Goal: Task Accomplishment & Management: Use online tool/utility

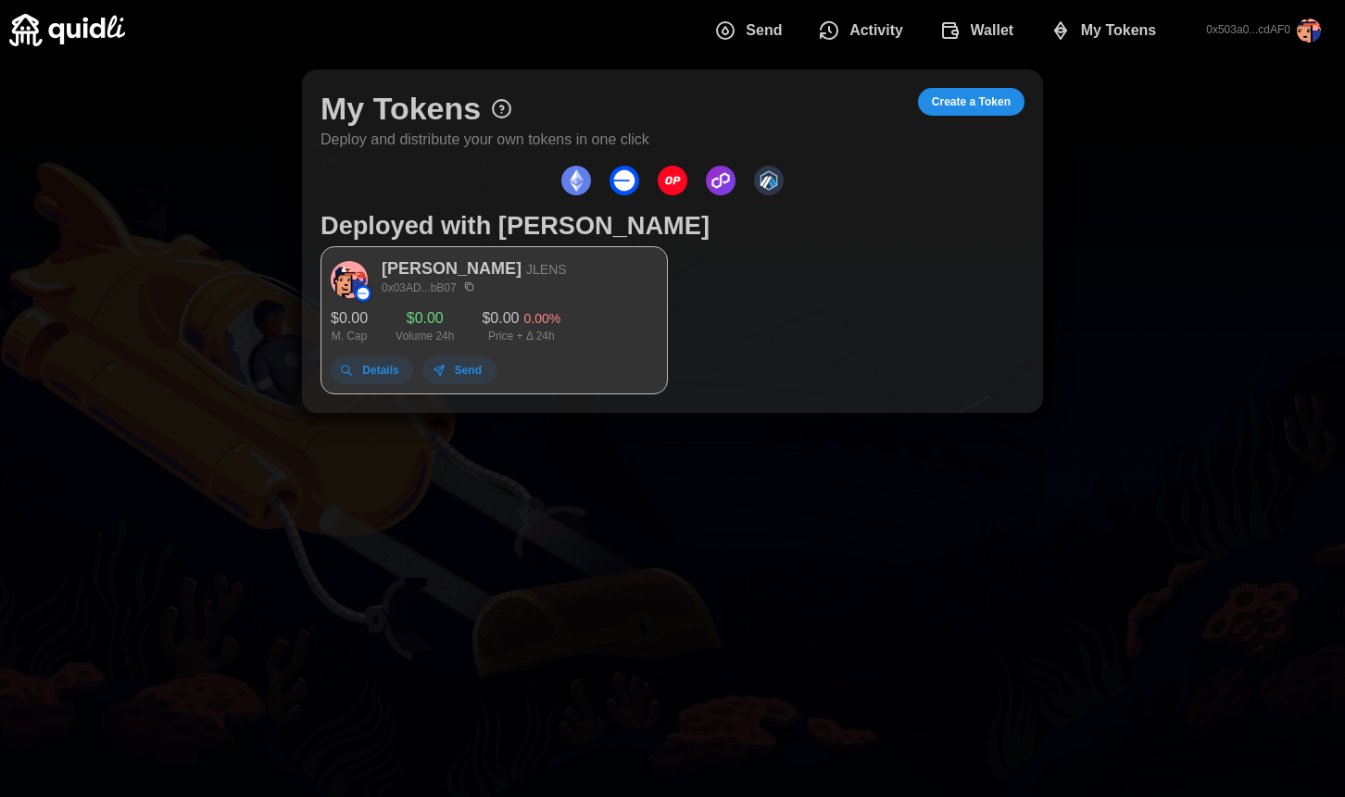
click at [471, 369] on span "Send" at bounding box center [468, 370] width 27 height 26
click at [376, 364] on span "Details" at bounding box center [380, 370] width 36 height 26
click at [363, 372] on span "Details" at bounding box center [380, 370] width 36 height 26
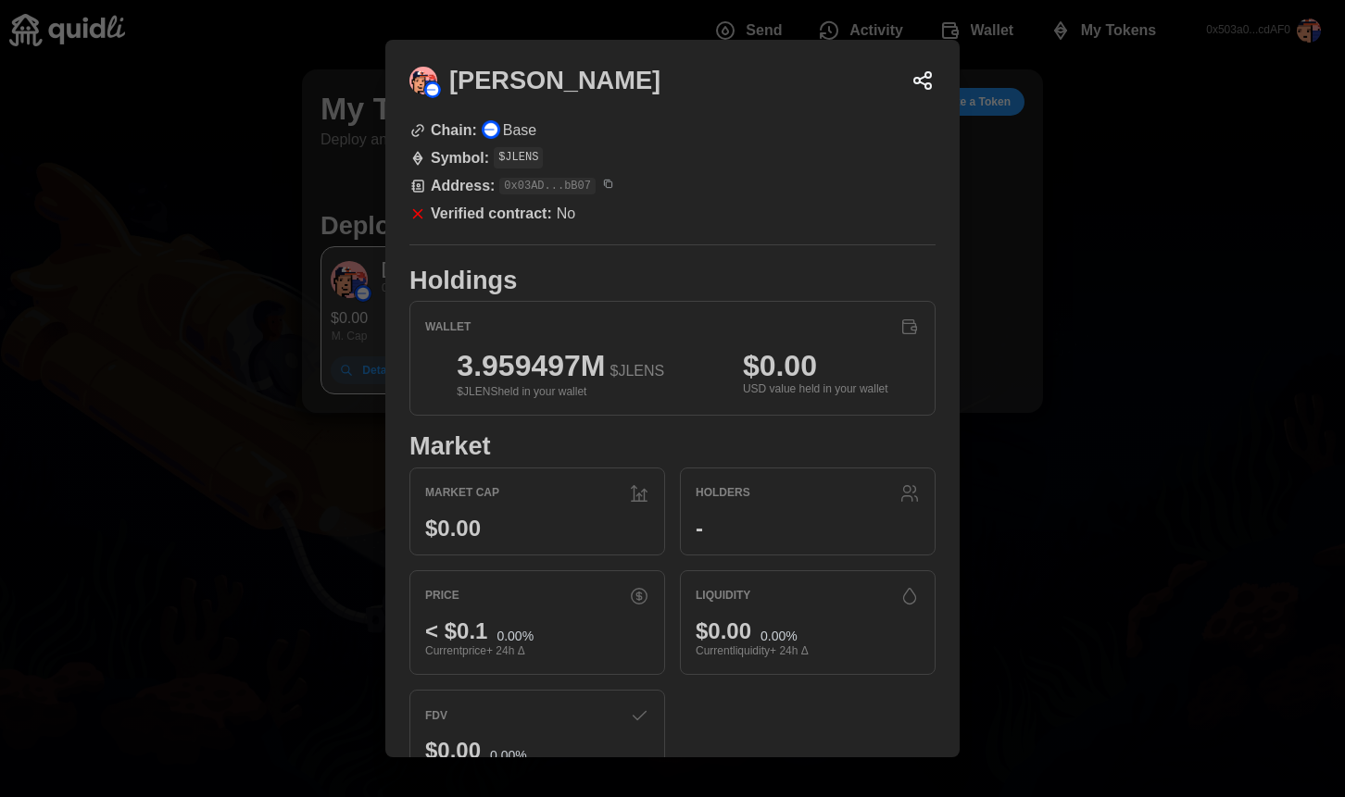
click at [1007, 362] on div at bounding box center [672, 398] width 1345 height 797
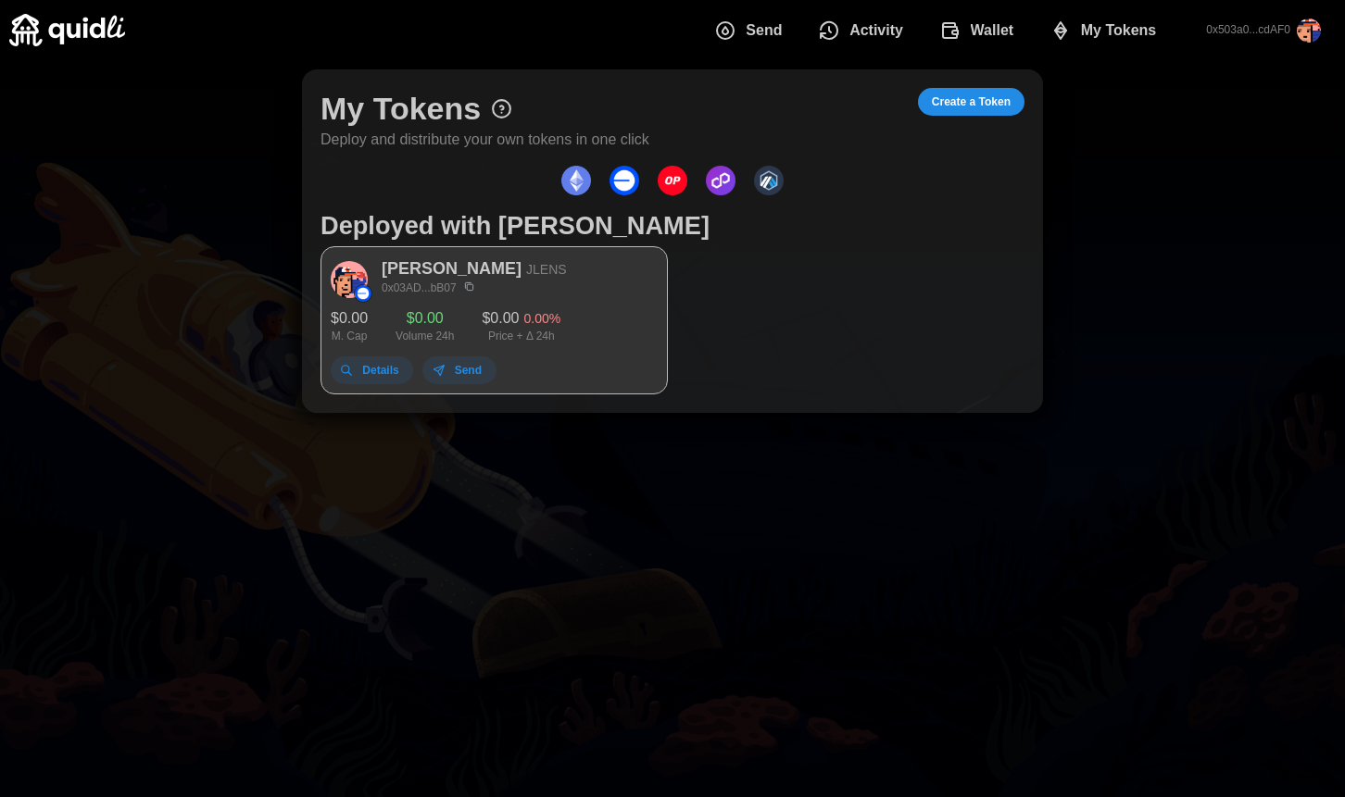
click at [448, 269] on p "[PERSON_NAME]" at bounding box center [452, 270] width 140 height 26
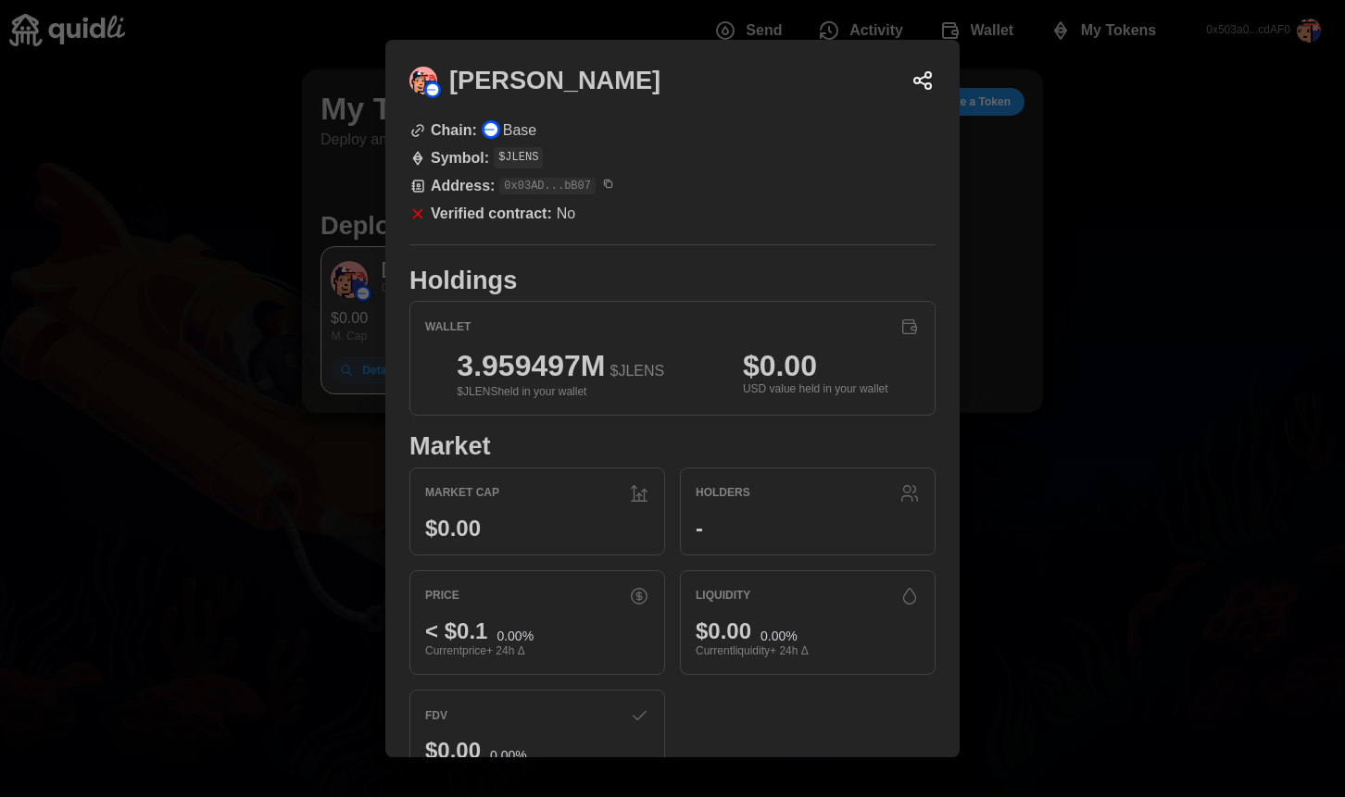
click at [903, 327] on icon at bounding box center [909, 327] width 13 height 14
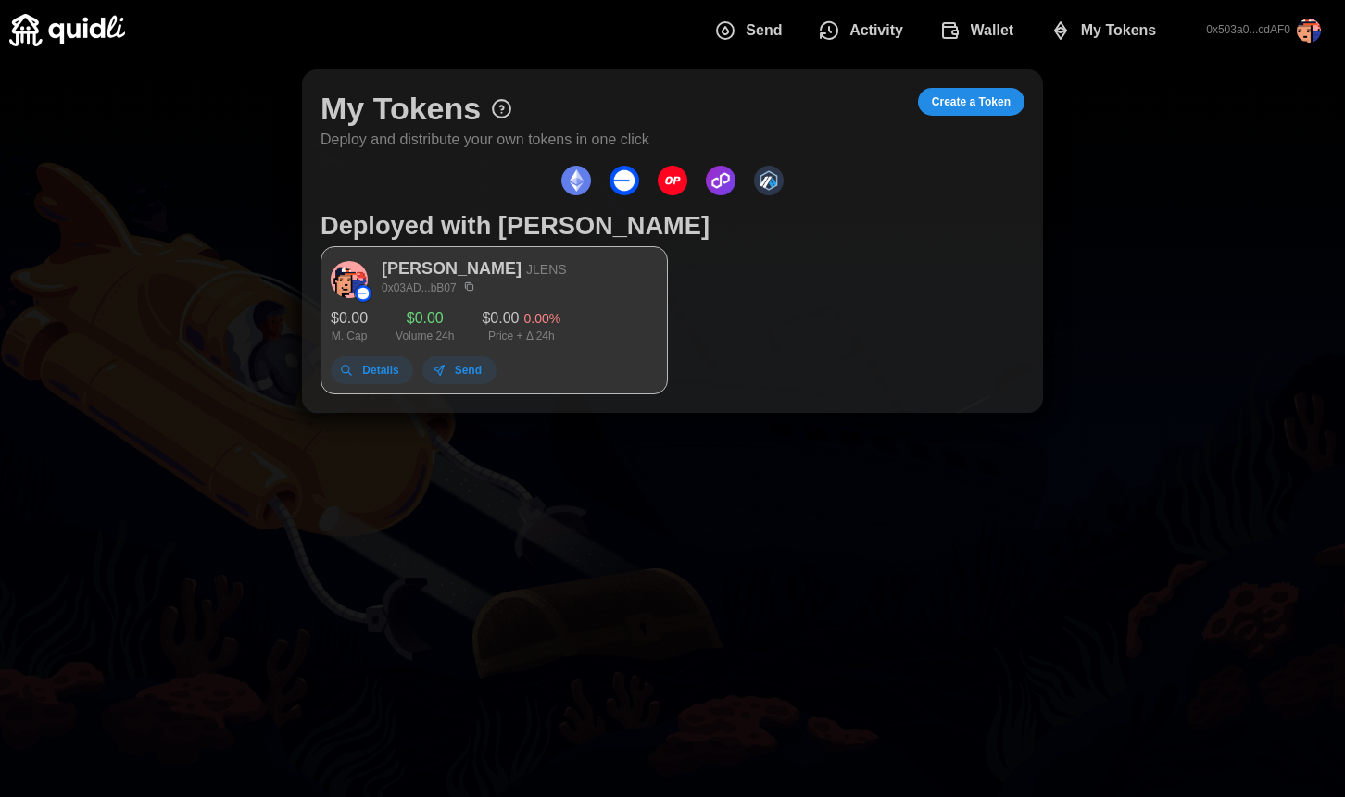
click at [988, 36] on span "Wallet" at bounding box center [992, 30] width 44 height 37
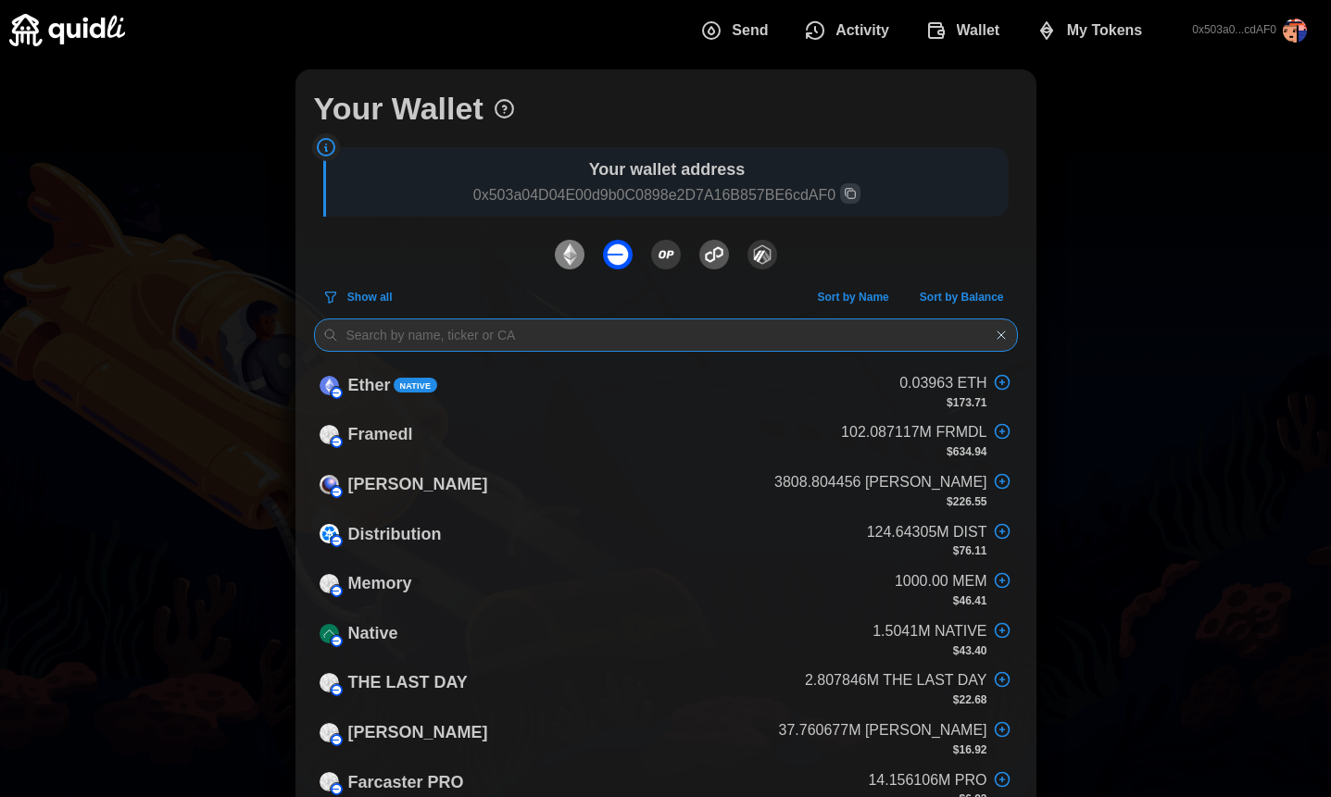
click at [612, 319] on input at bounding box center [666, 335] width 704 height 33
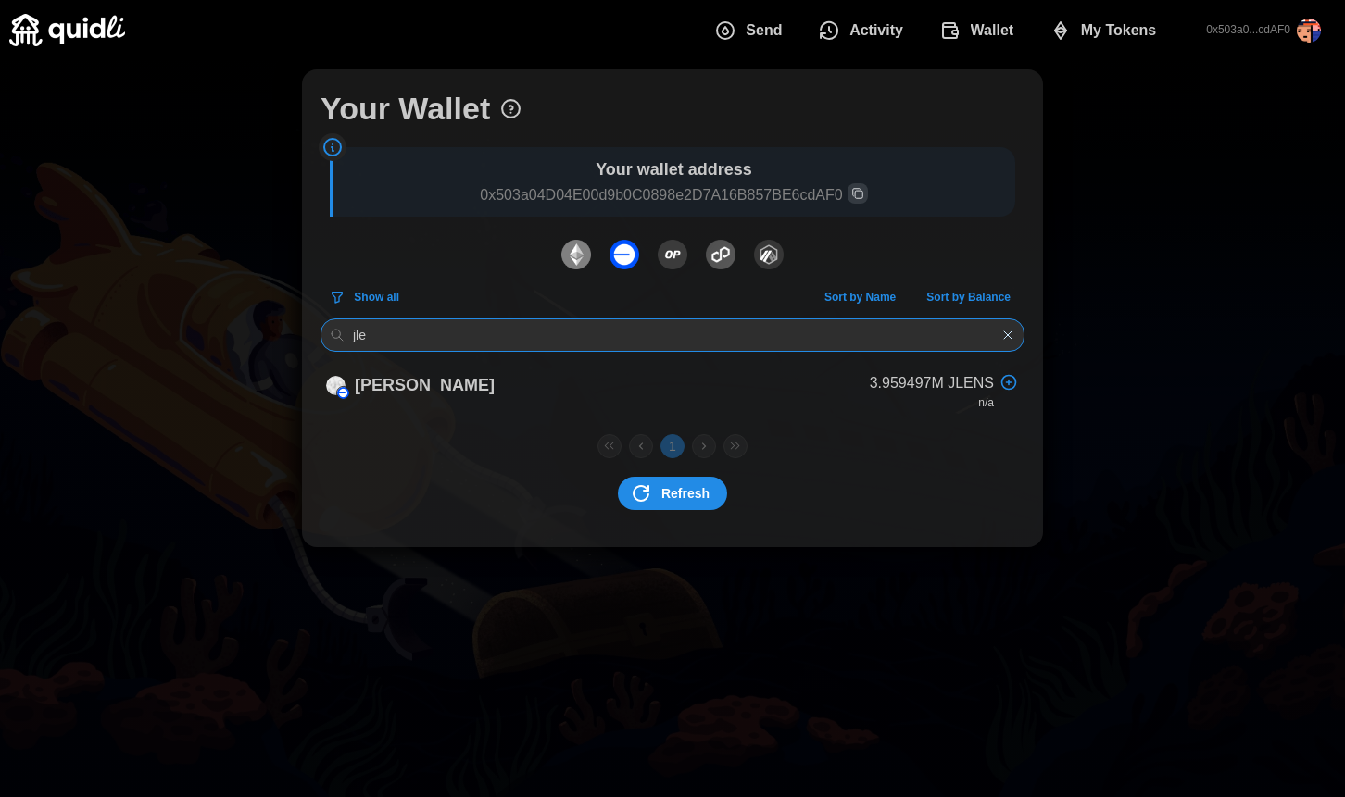
type input "jle"
click at [586, 393] on div "Justin Lens 3.959497M JLENS n/a" at bounding box center [672, 392] width 704 height 50
click at [594, 382] on div "Justin Lens 3.959497M JLENS n/a" at bounding box center [672, 392] width 704 height 50
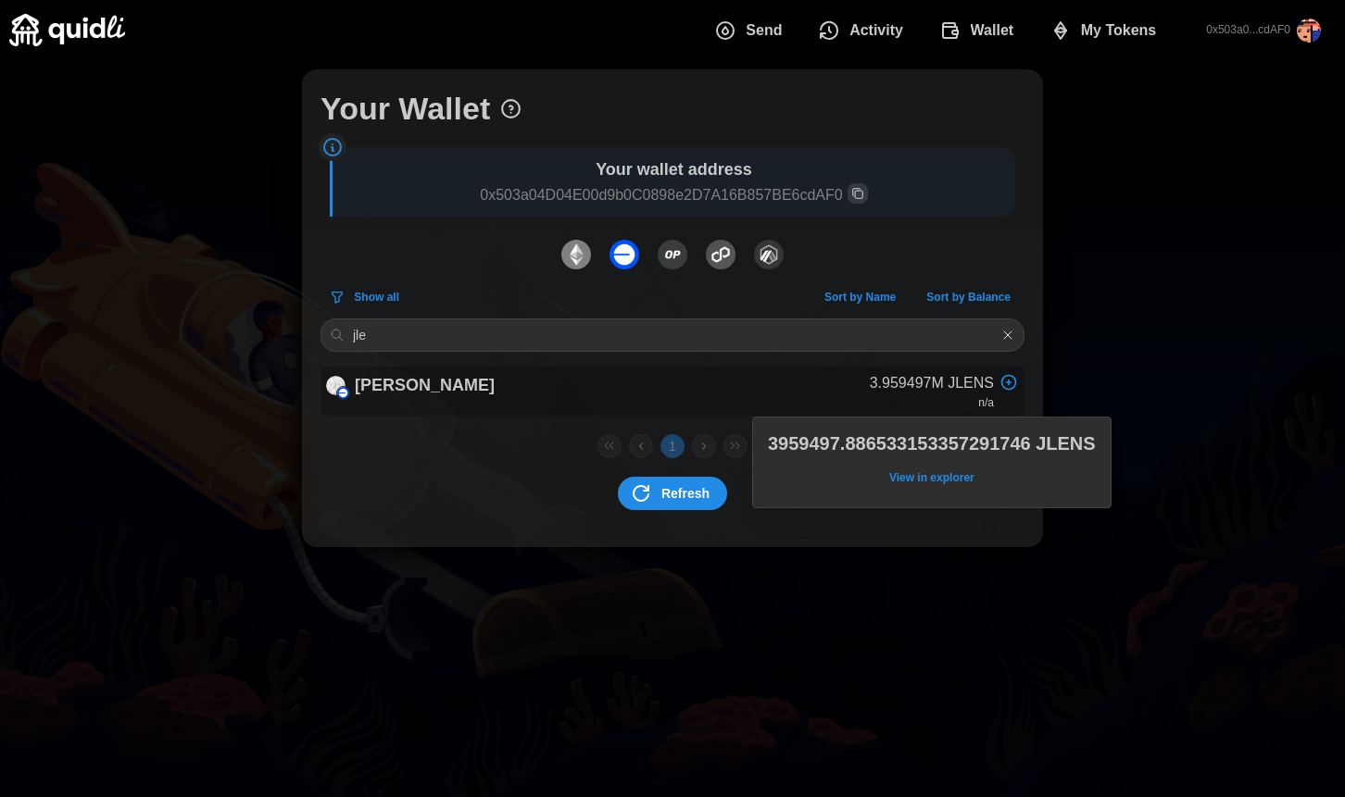
click at [940, 388] on p "3.959497M JLENS" at bounding box center [932, 383] width 124 height 23
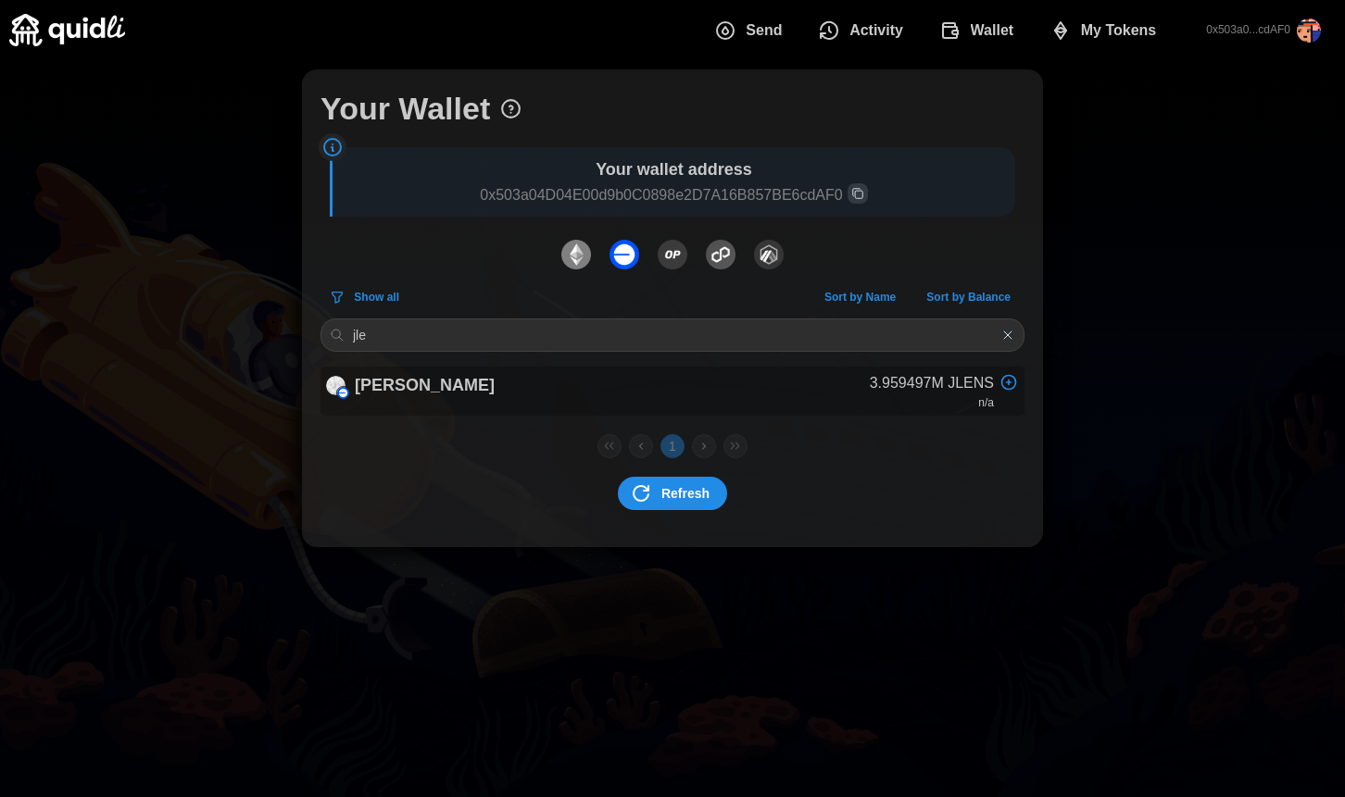
click at [445, 380] on p "[PERSON_NAME]" at bounding box center [425, 385] width 140 height 27
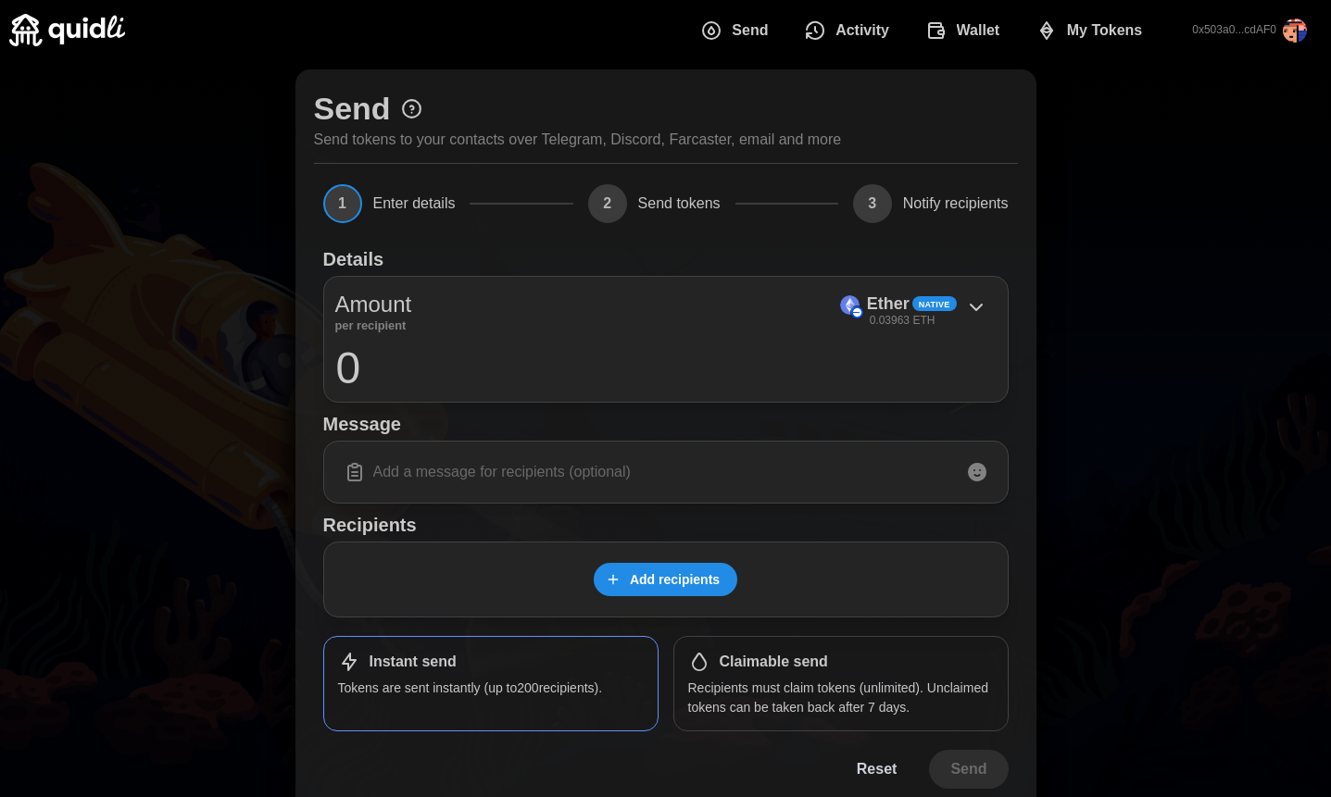
click at [973, 28] on span "Wallet" at bounding box center [979, 30] width 44 height 37
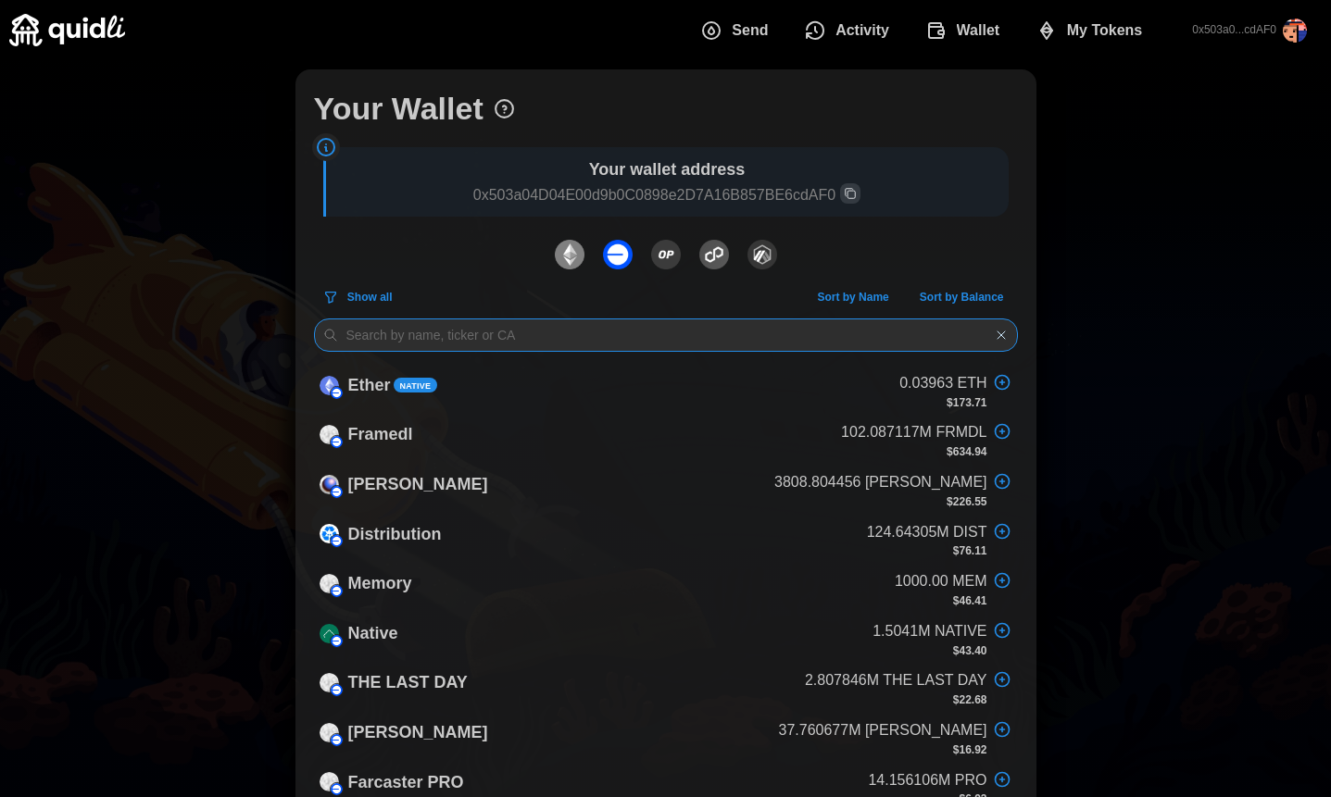
click at [635, 325] on input at bounding box center [666, 335] width 704 height 33
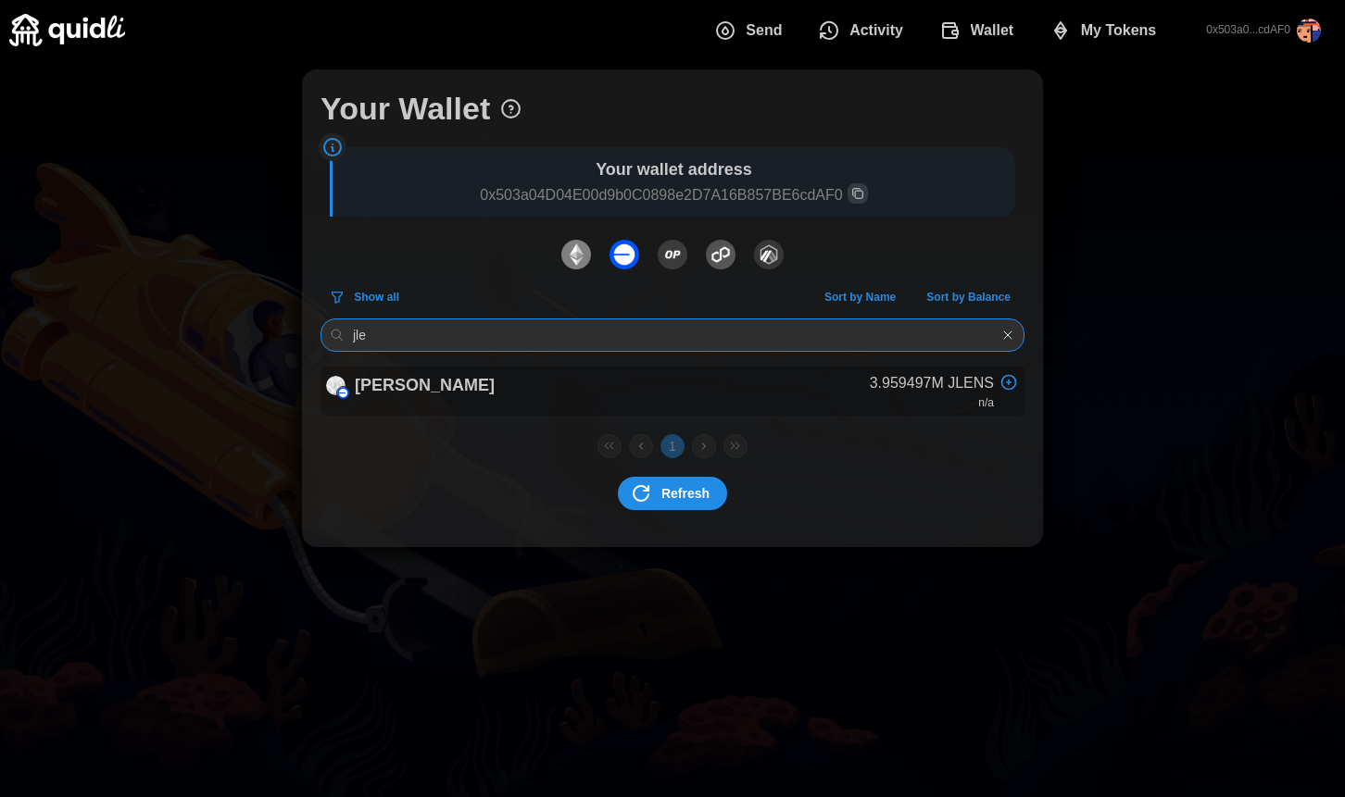
type input "jle"
click at [335, 378] on img at bounding box center [335, 385] width 19 height 19
click at [336, 382] on img at bounding box center [335, 385] width 19 height 19
click at [374, 382] on p "[PERSON_NAME]" at bounding box center [425, 385] width 140 height 27
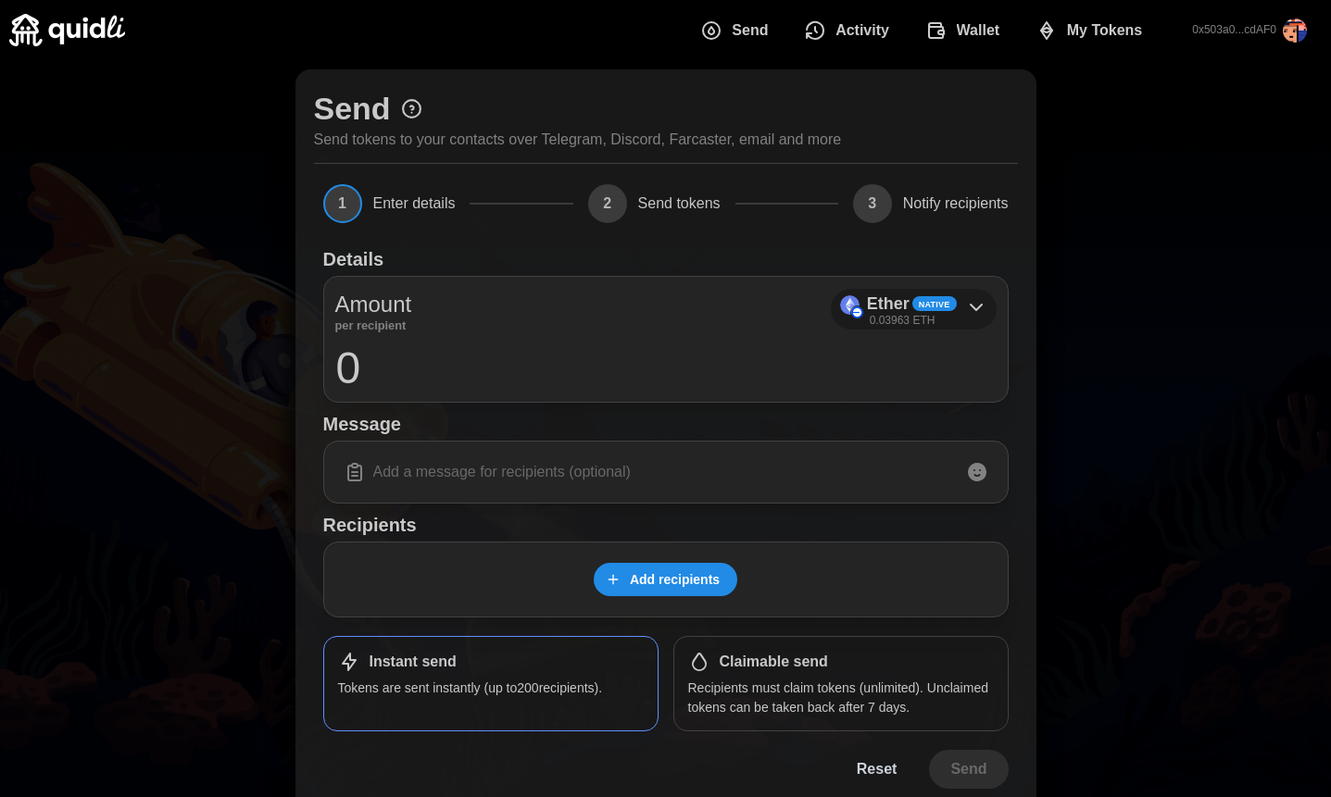
click at [955, 305] on div "Native" at bounding box center [934, 303] width 44 height 15
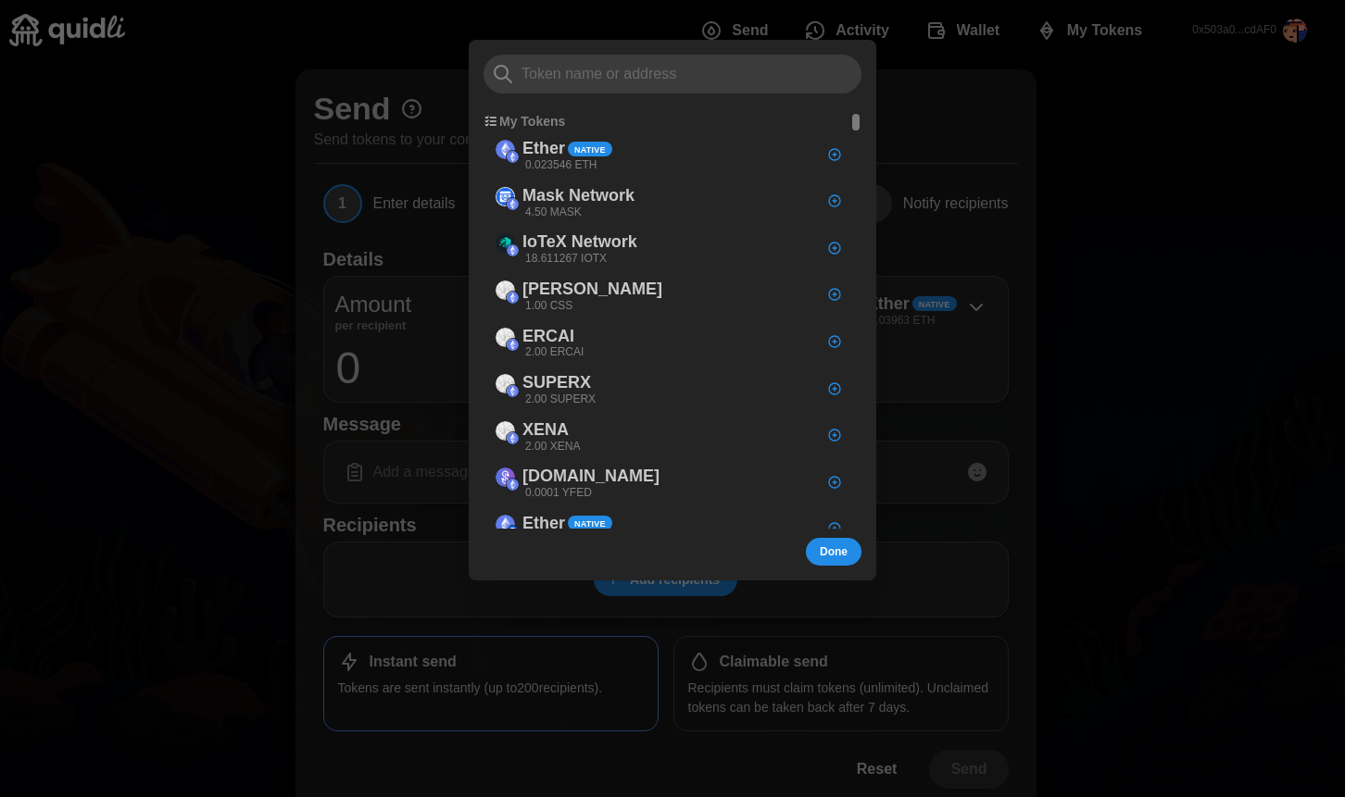
click at [713, 81] on input at bounding box center [672, 74] width 378 height 39
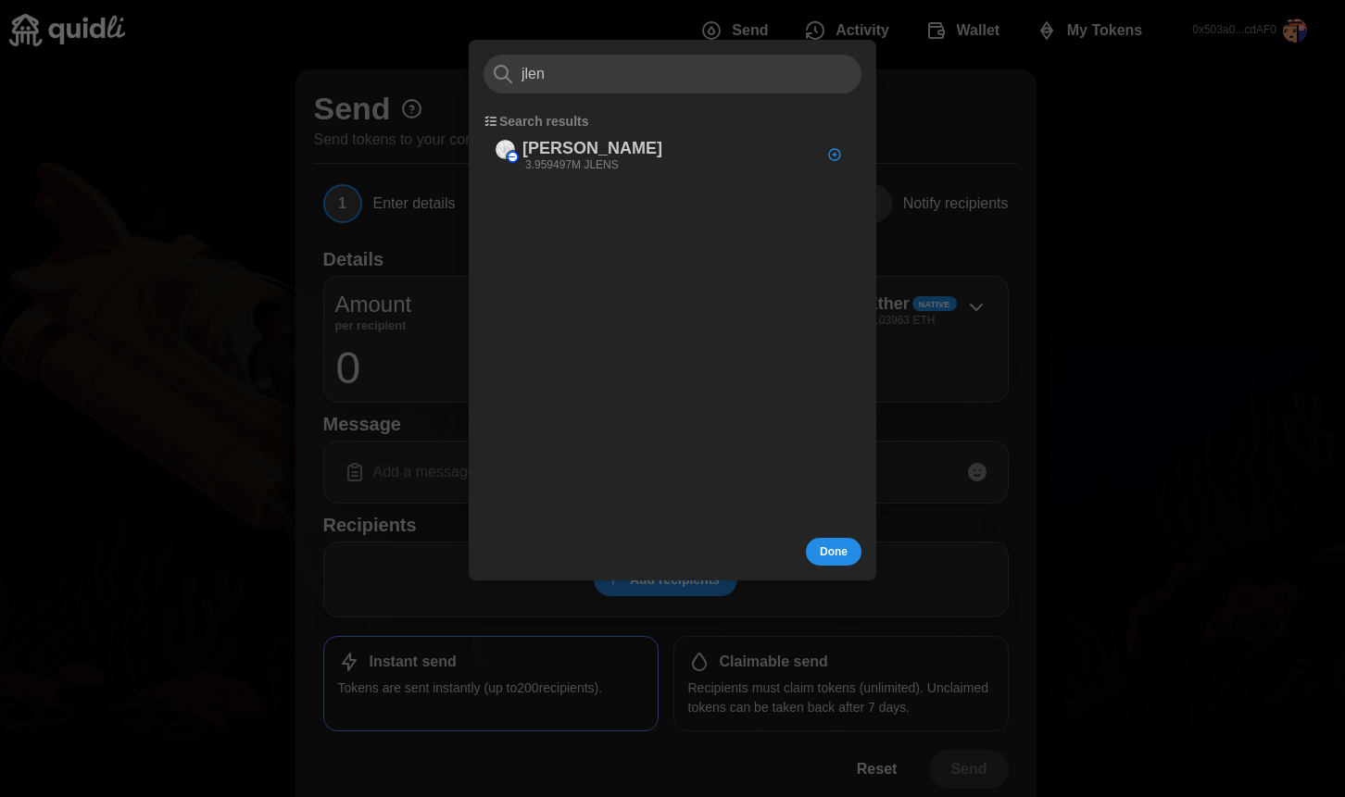
type input "jlen"
click at [912, 142] on div at bounding box center [672, 398] width 1345 height 797
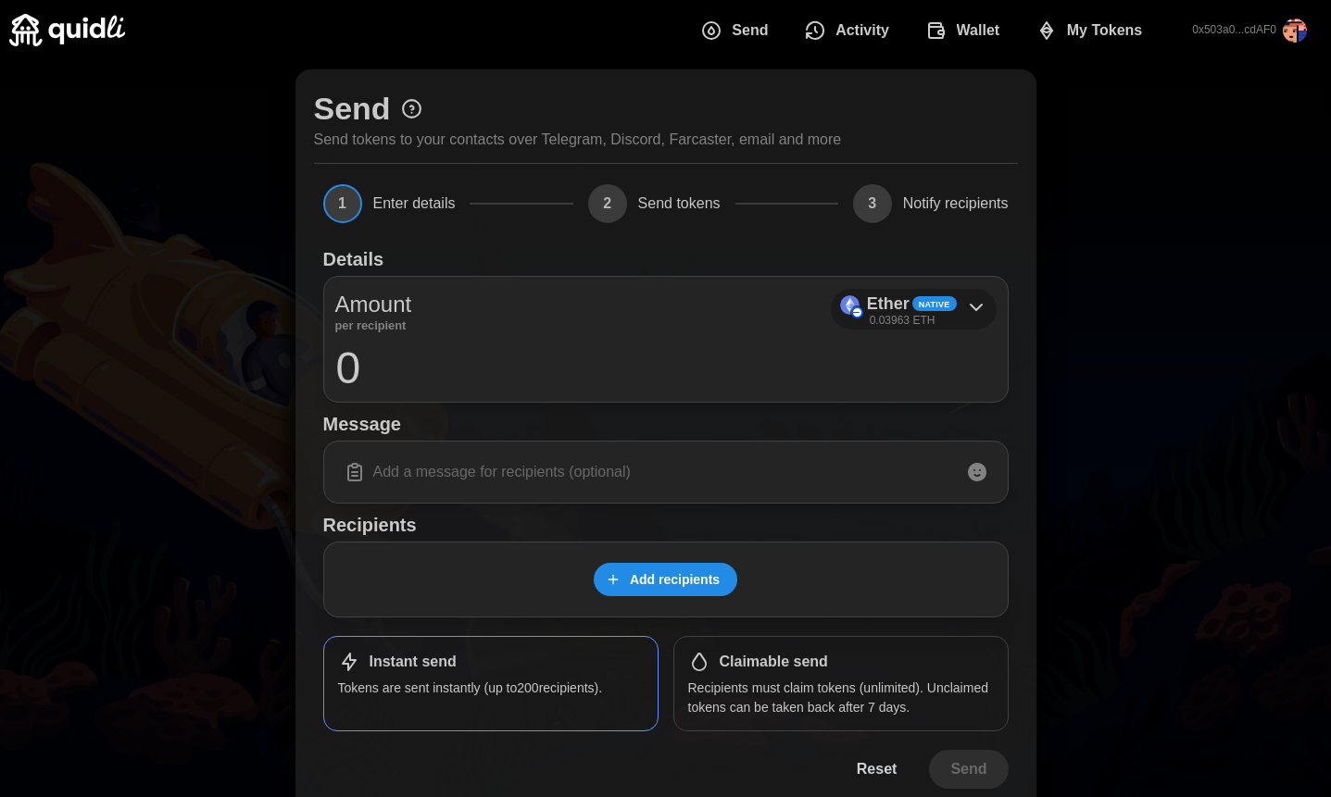
click at [897, 292] on p "Ether" at bounding box center [888, 304] width 43 height 27
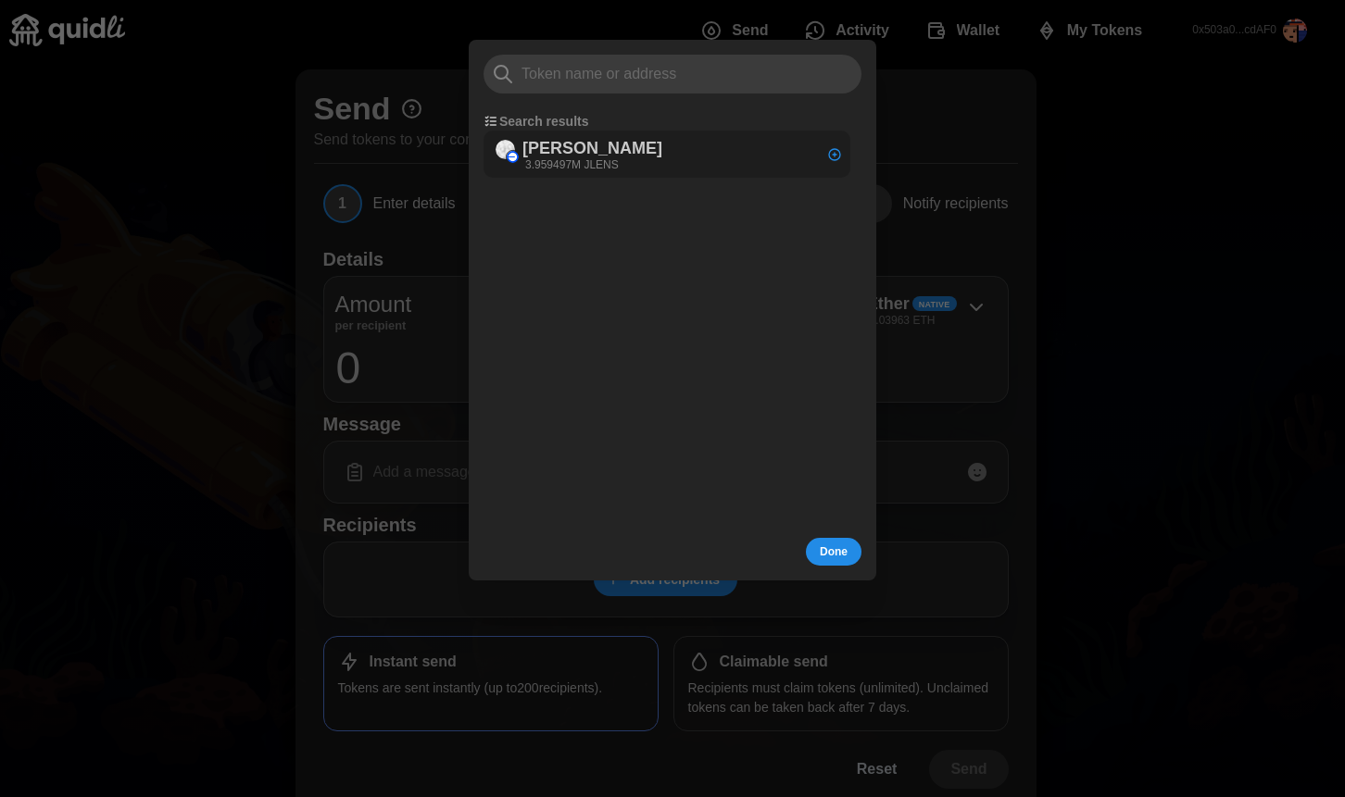
click at [599, 151] on p "[PERSON_NAME]" at bounding box center [592, 148] width 140 height 27
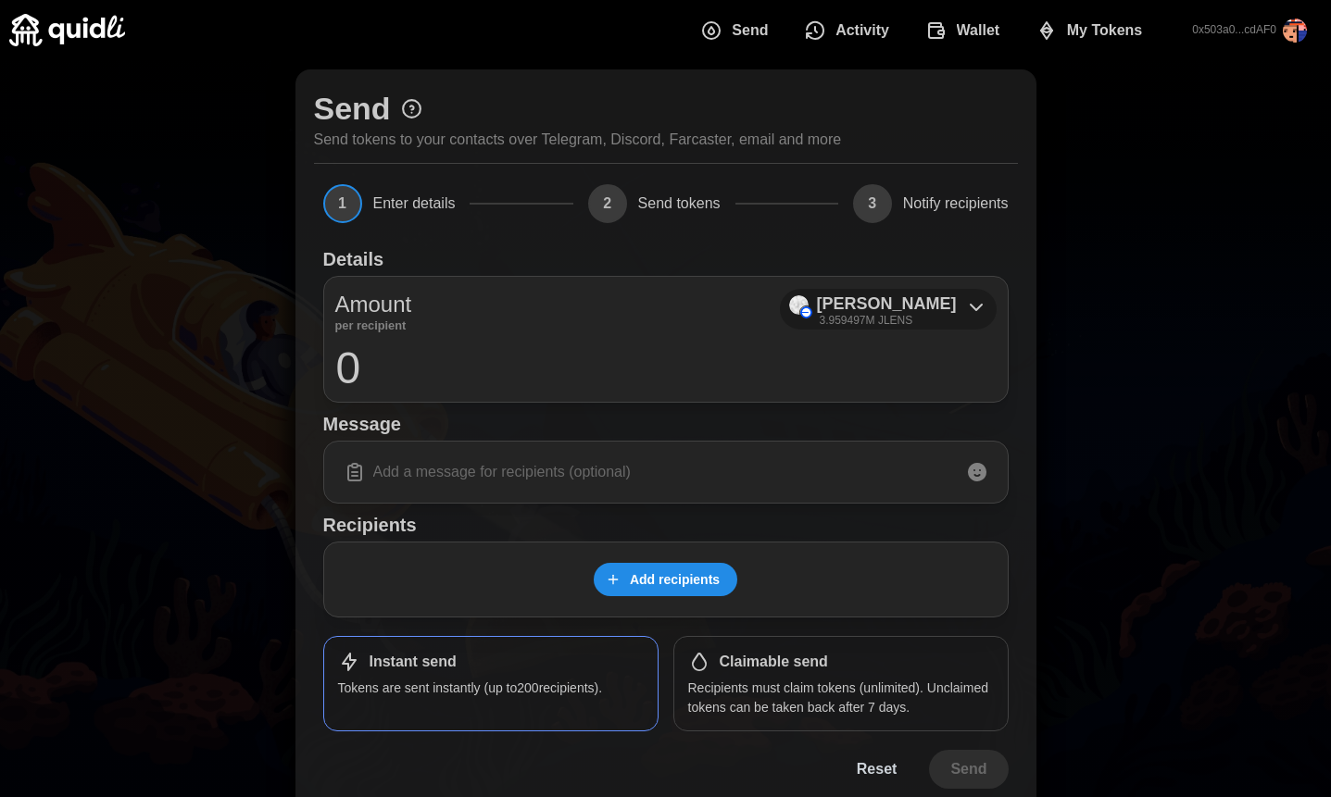
click at [940, 311] on p "[PERSON_NAME]" at bounding box center [886, 304] width 140 height 27
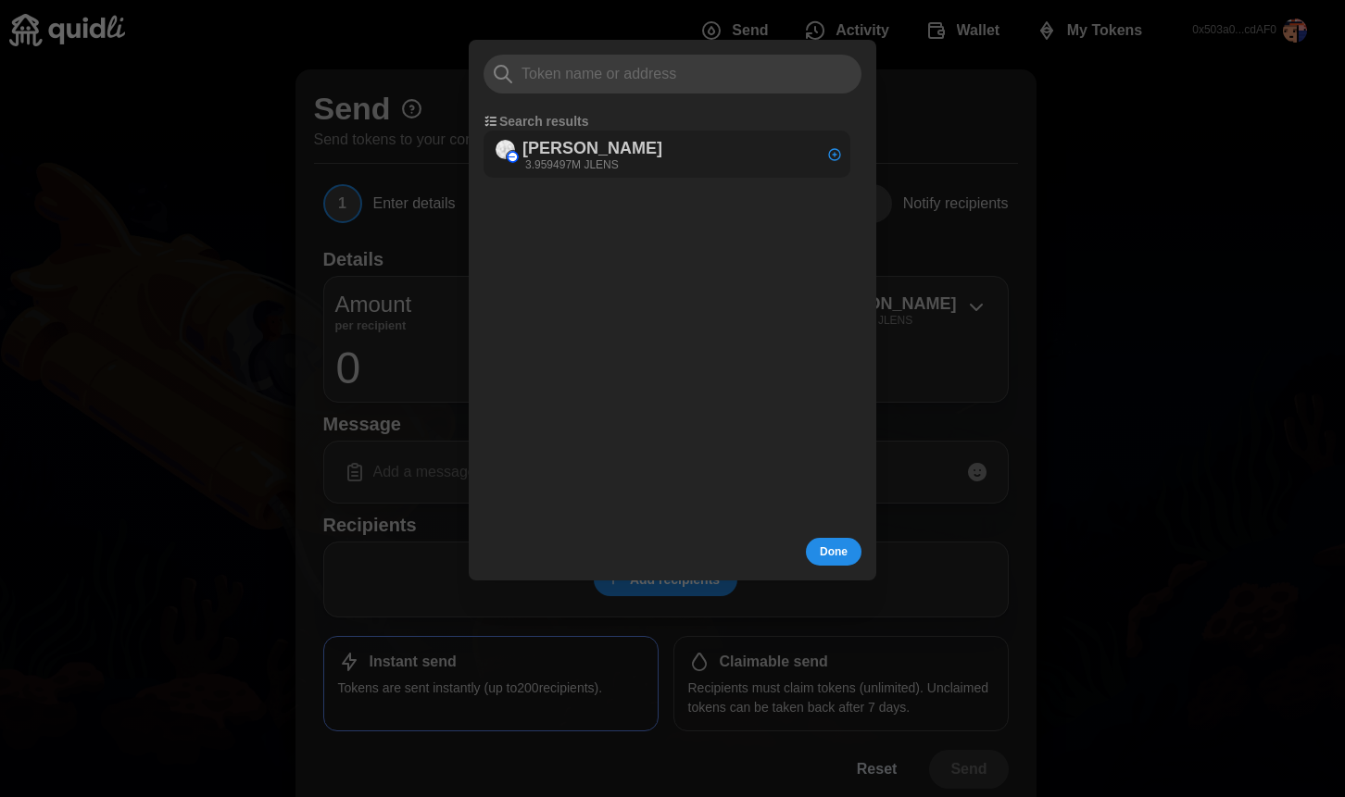
click at [832, 152] on icon "button" at bounding box center [834, 154] width 11 height 11
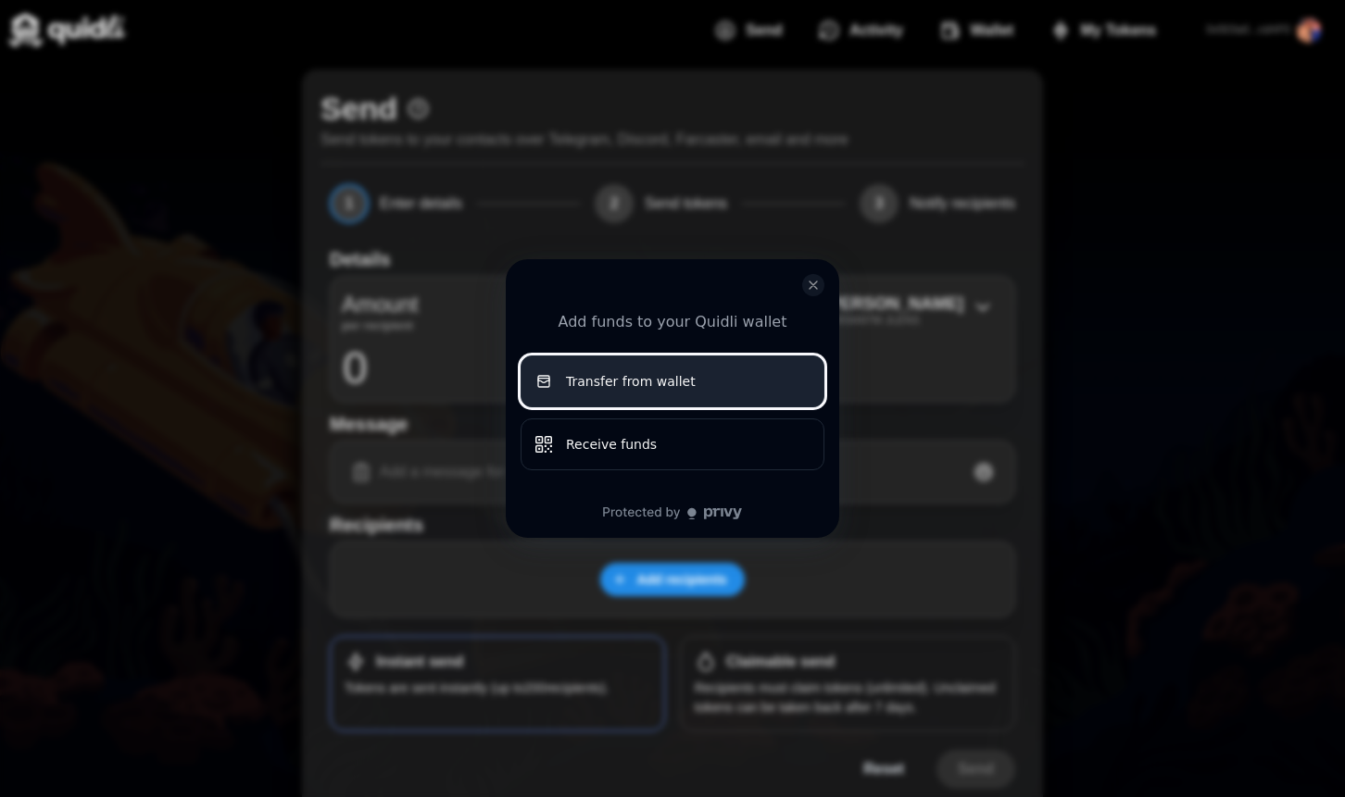
click at [692, 370] on button "Transfer from wallet" at bounding box center [672, 382] width 304 height 52
